Goal: Find specific page/section

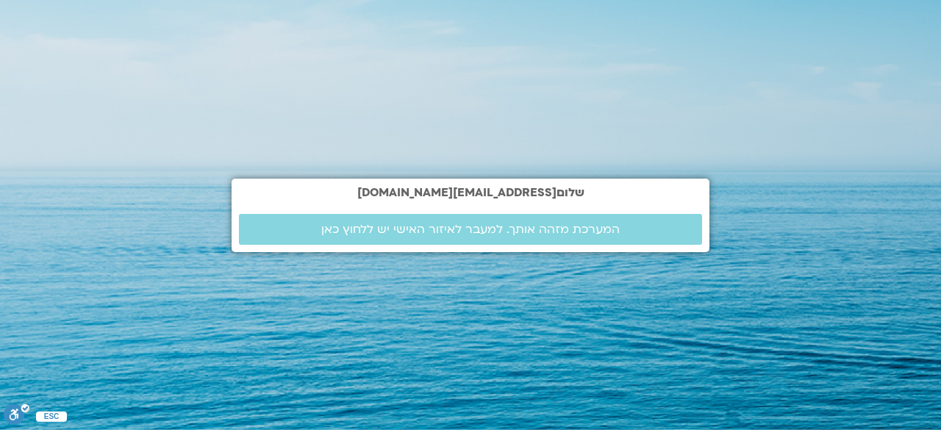
click at [434, 253] on div "שלום esteresterbo@gmail.com המערכת מזהה אותך. למעבר לאיזור האישי יש ללחוץ כאן" at bounding box center [471, 215] width 478 height 430
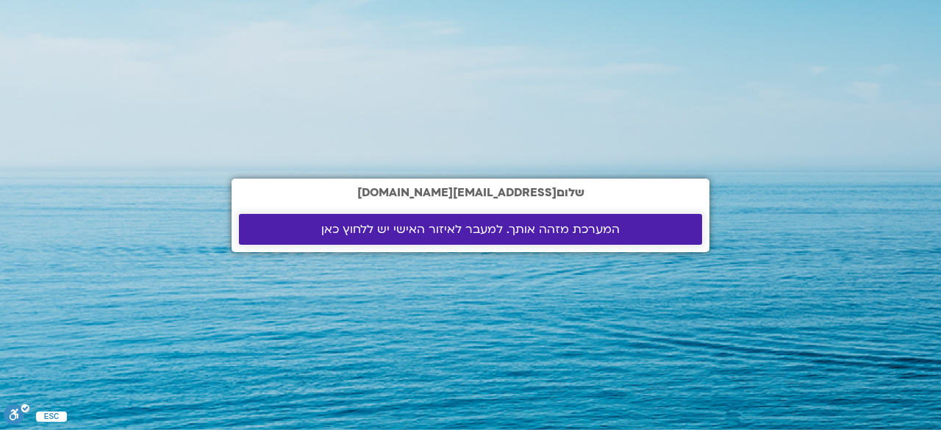
click at [462, 217] on link "המערכת מזהה אותך. למעבר לאיזור האישי יש ללחוץ כאן" at bounding box center [470, 229] width 463 height 31
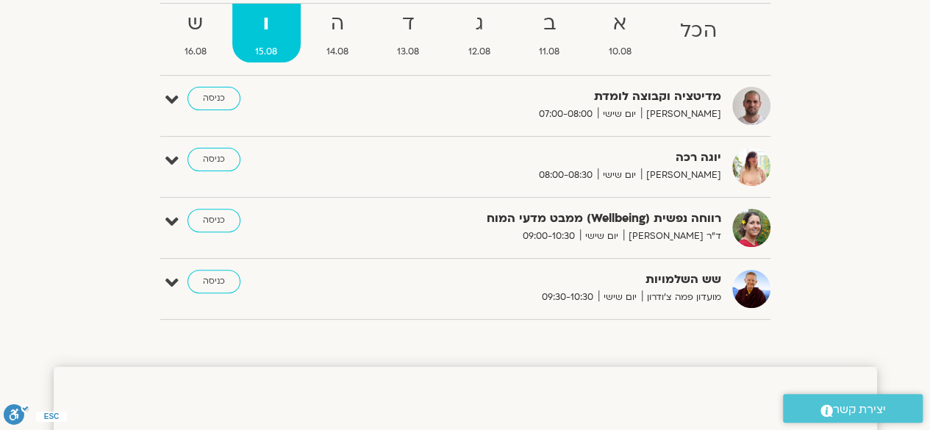
scroll to position [179, 0]
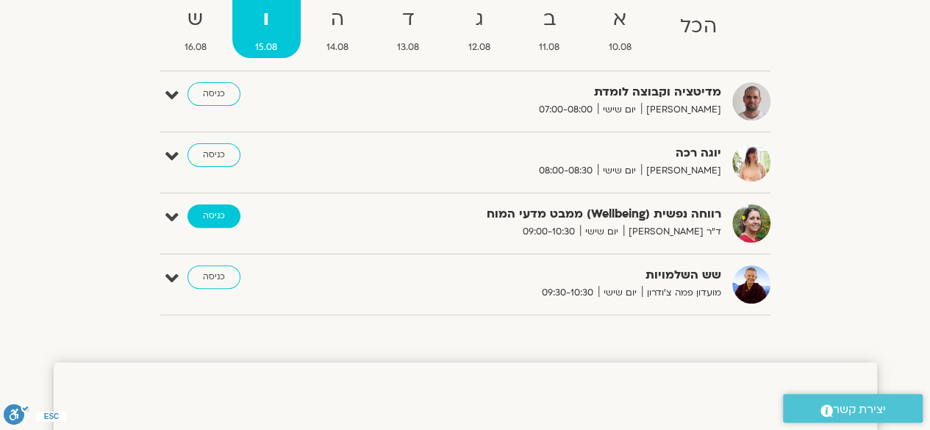
click at [207, 214] on link "כניסה" at bounding box center [213, 216] width 53 height 24
